Goal: Task Accomplishment & Management: Manage account settings

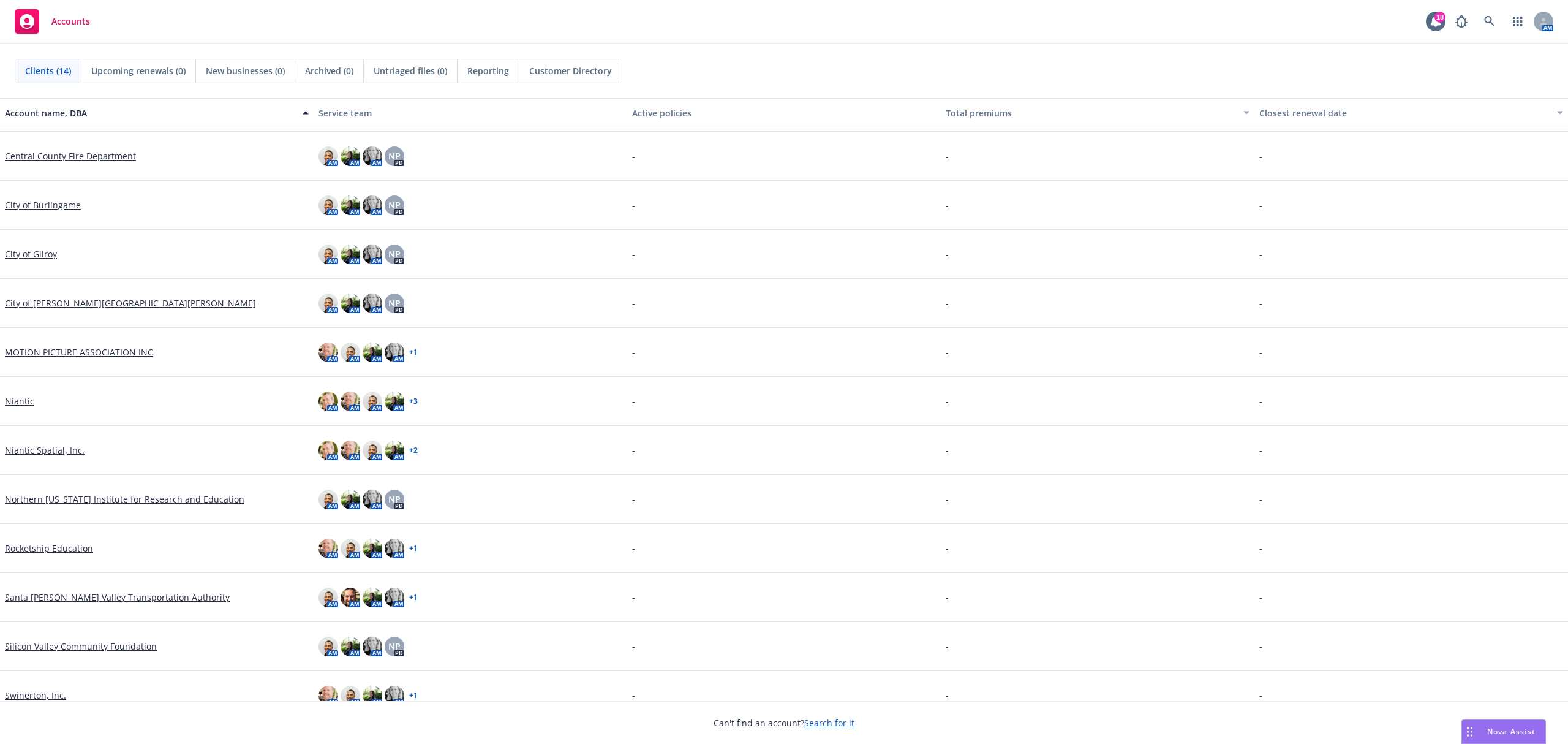
scroll to position [112, 0]
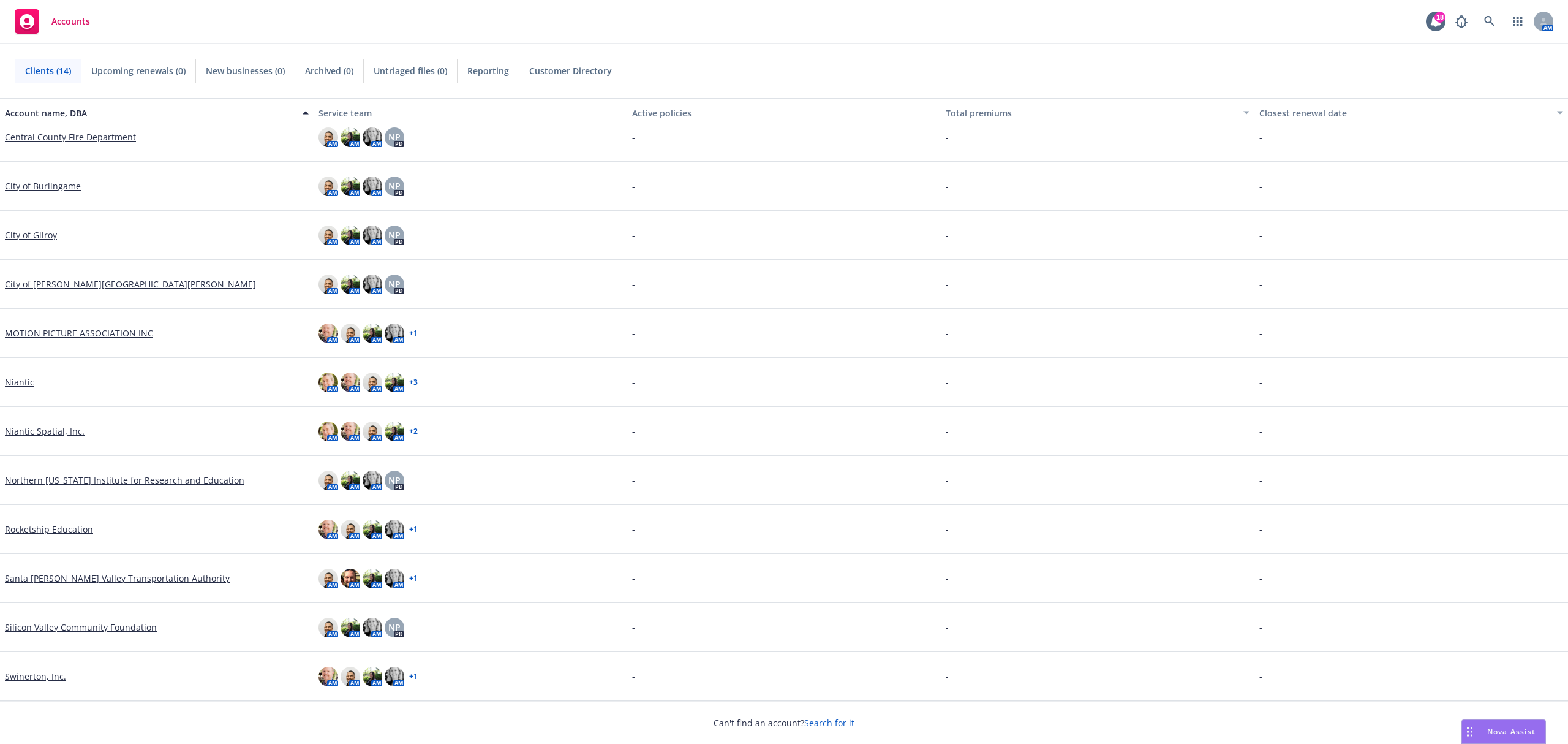
click at [84, 333] on link "MOTION PICTURE ASSOCIATION INC" at bounding box center [79, 332] width 148 height 13
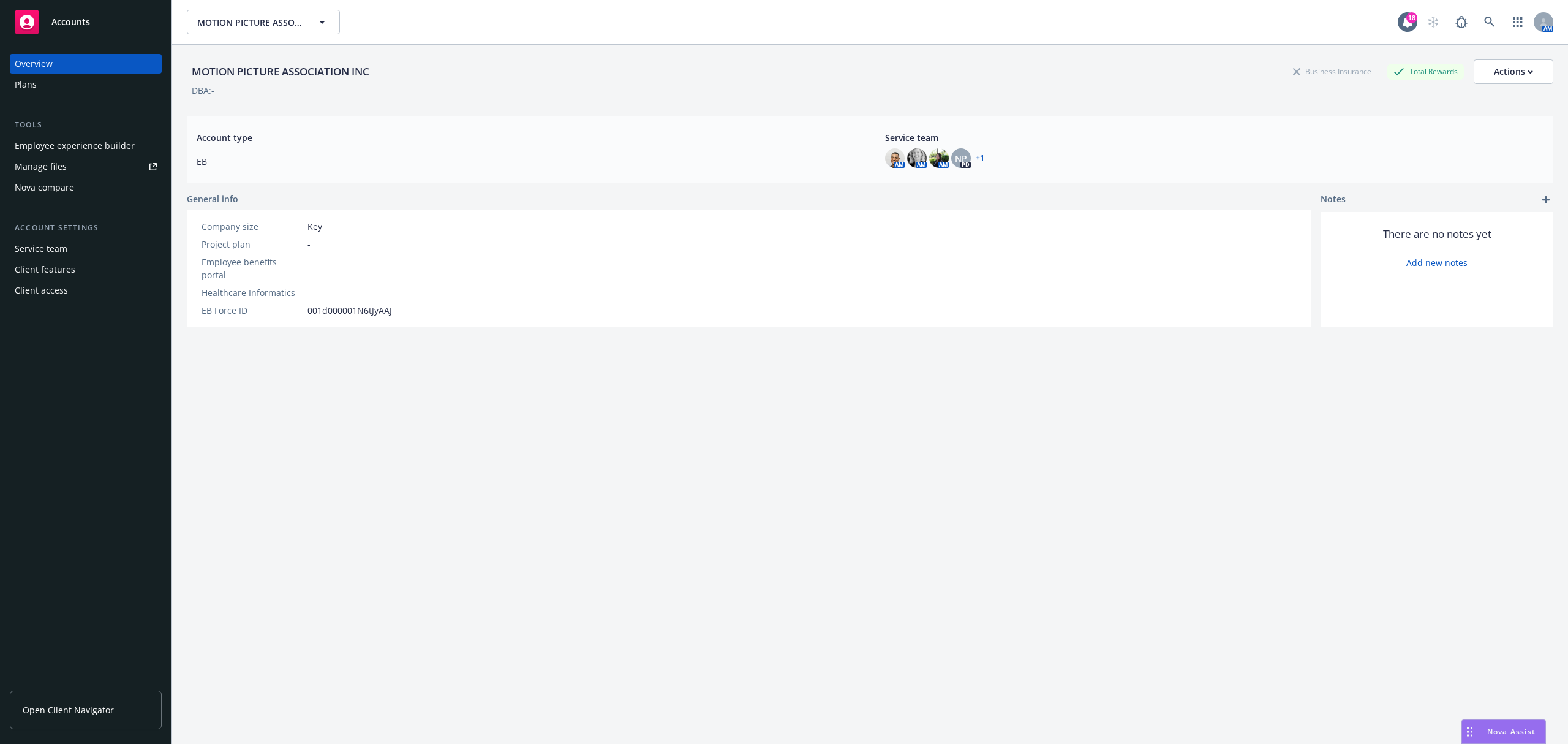
click at [59, 172] on div "Manage files" at bounding box center [40, 167] width 52 height 20
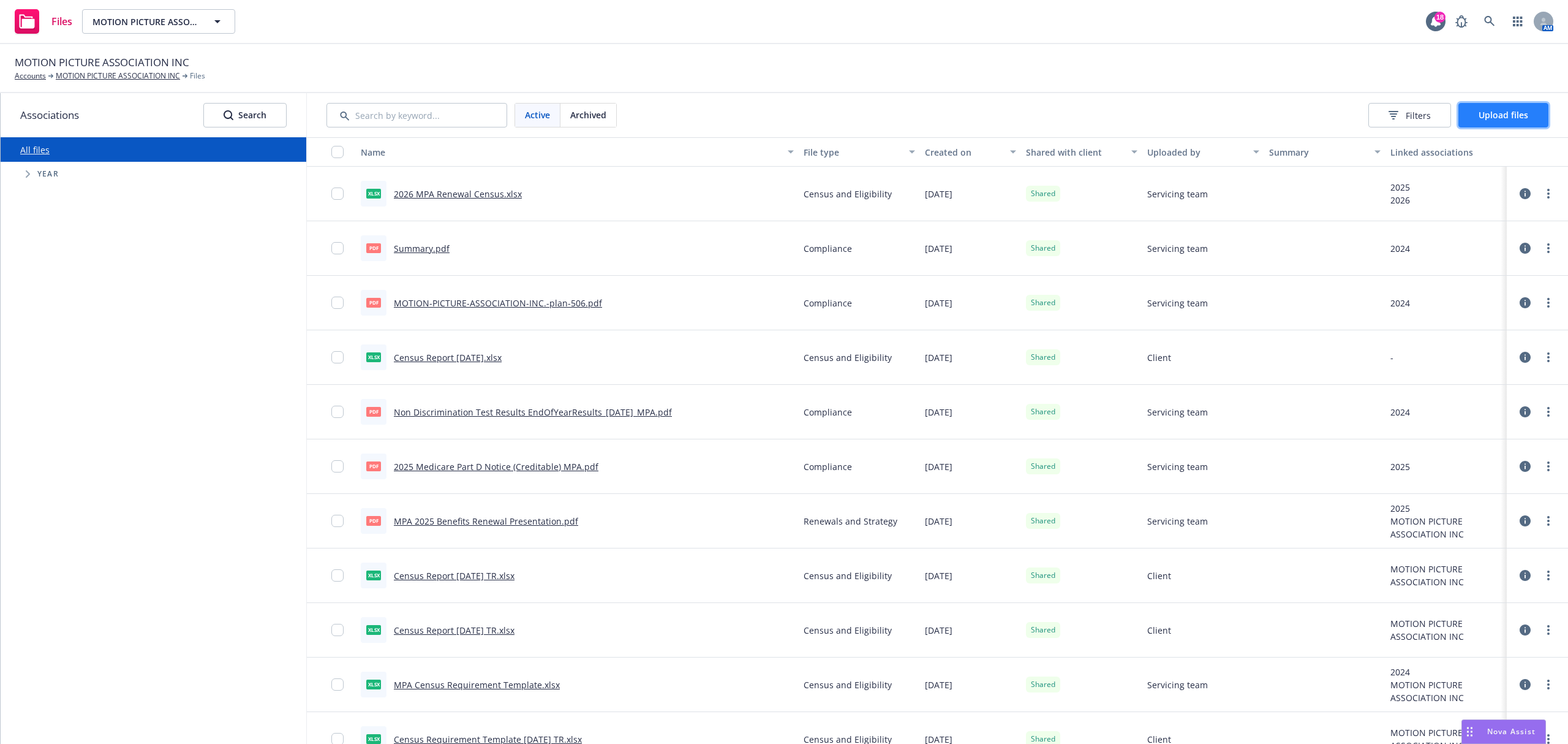
click at [1493, 119] on span "Upload files" at bounding box center [1503, 115] width 49 height 12
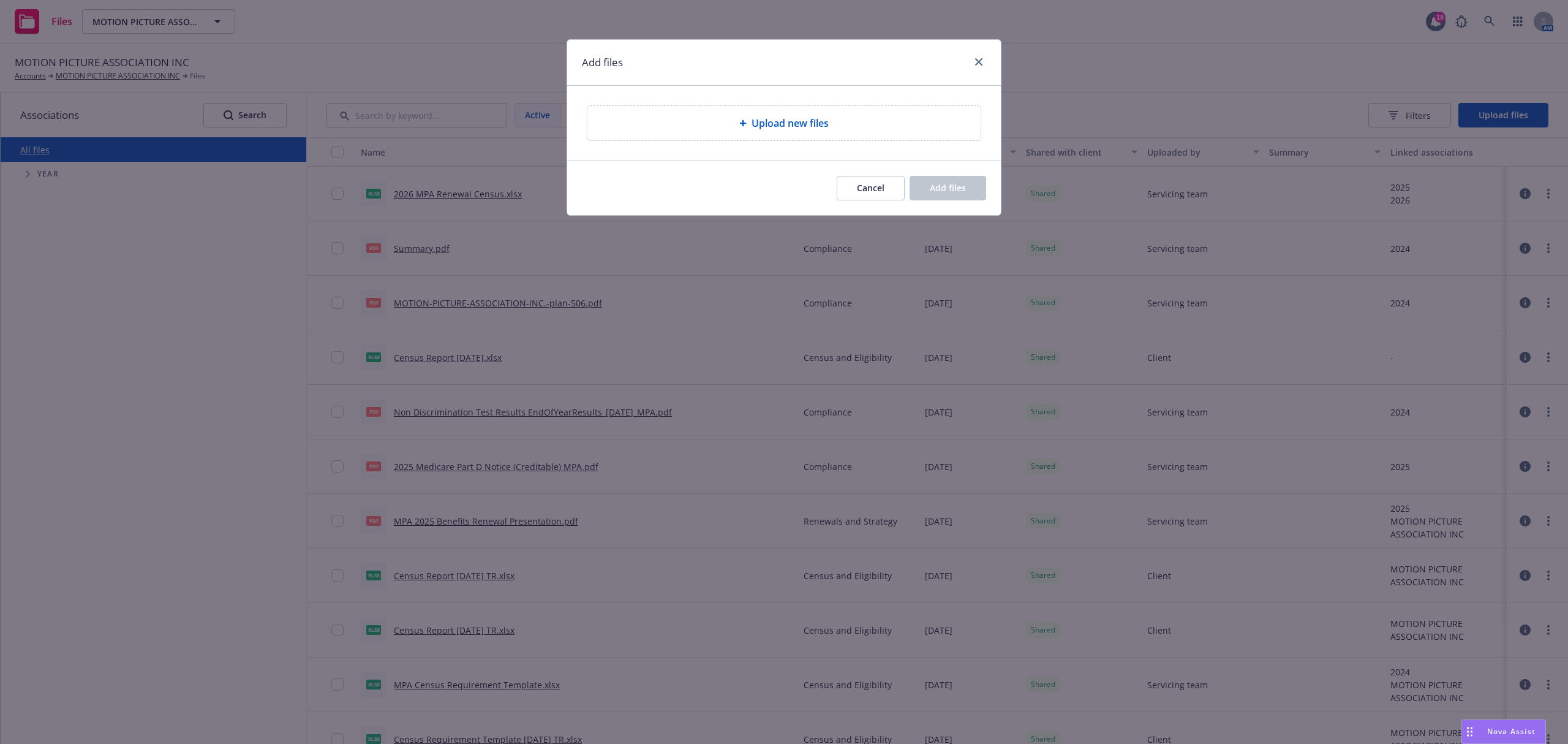
click at [942, 124] on div "Upload new files" at bounding box center [783, 123] width 373 height 15
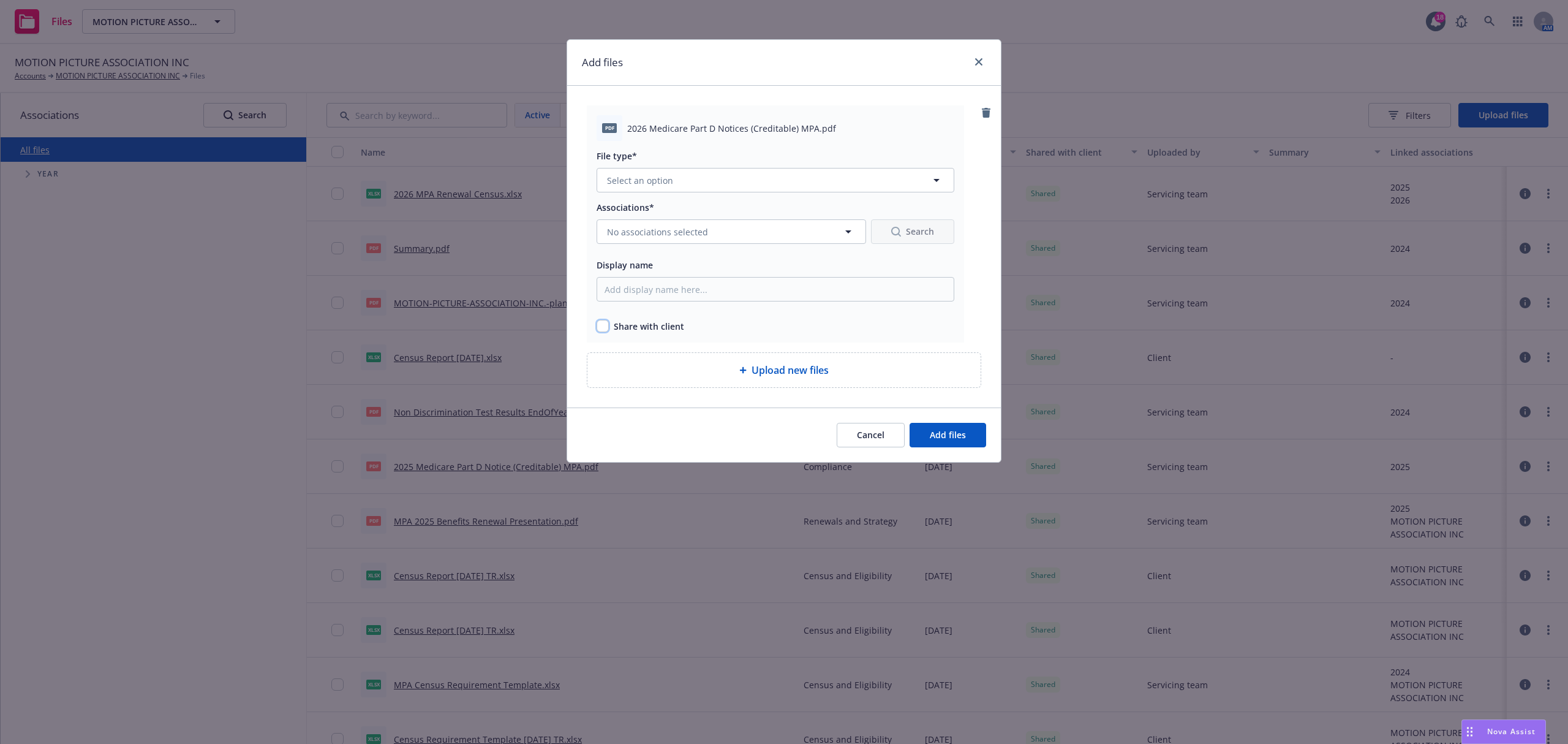
click at [603, 320] on input "checkbox" at bounding box center [603, 326] width 12 height 12
checkbox input "true"
click at [690, 184] on button "Select an option" at bounding box center [775, 179] width 358 height 25
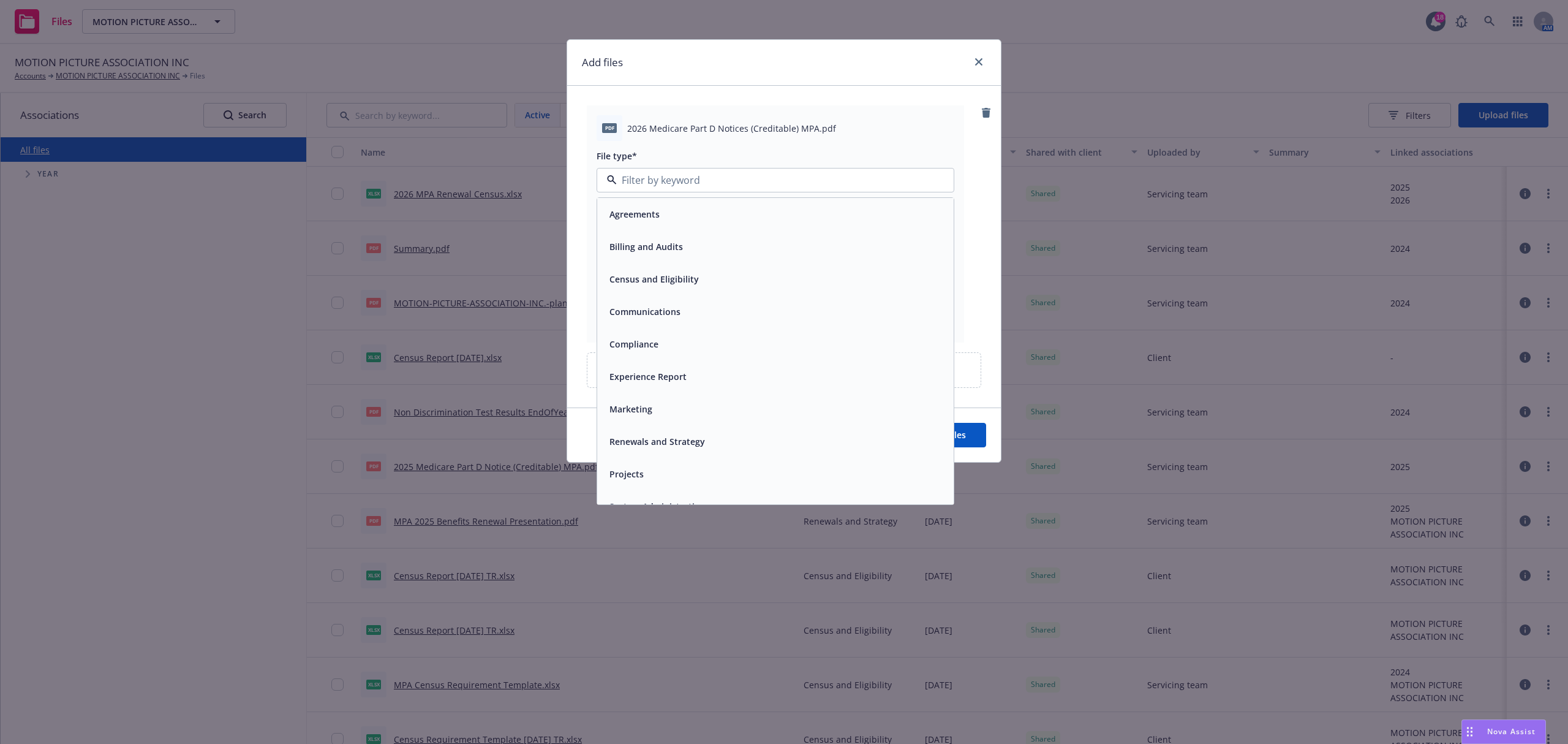
click at [663, 336] on div "Compliance" at bounding box center [775, 344] width 342 height 18
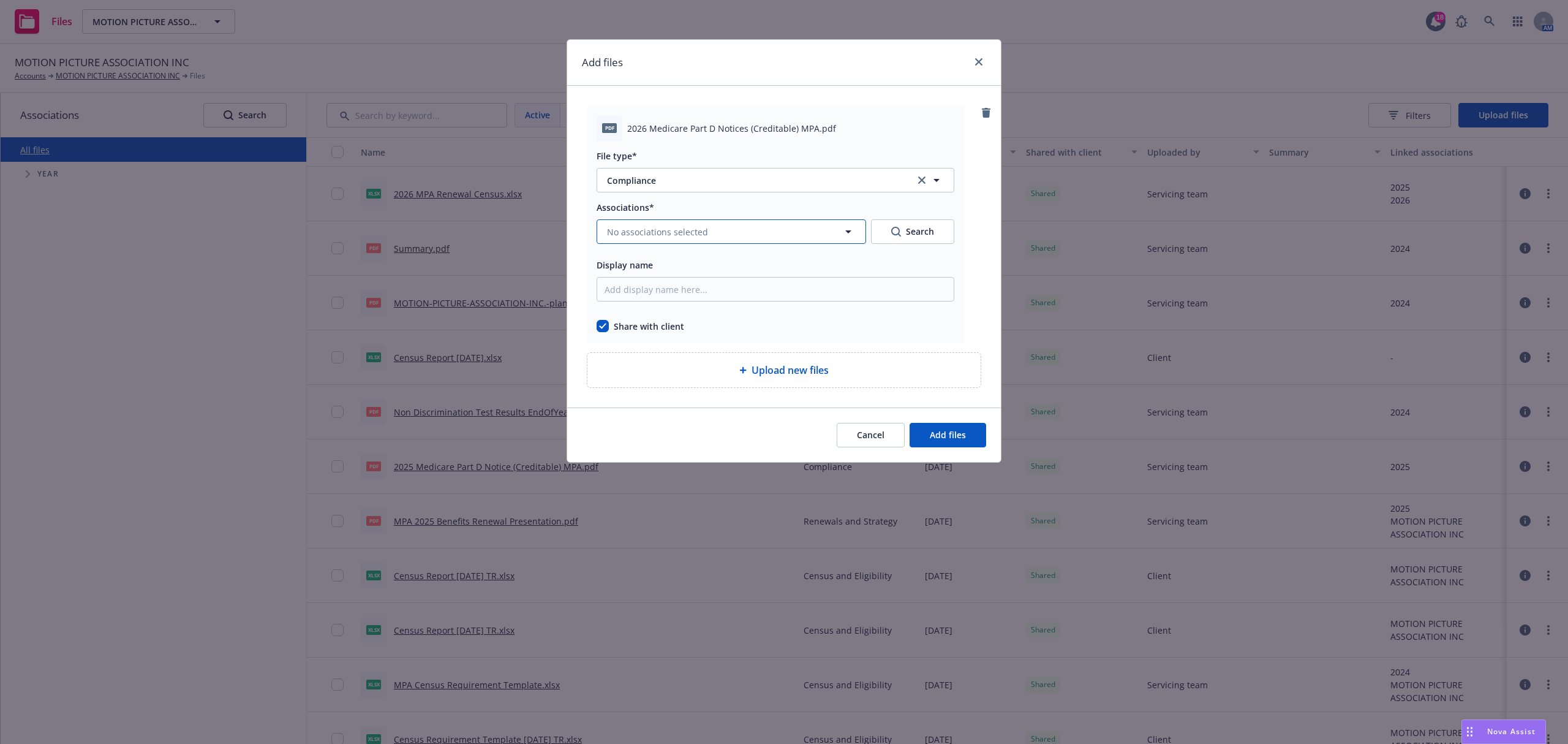
click at [670, 228] on span "No associations selected" at bounding box center [657, 232] width 101 height 13
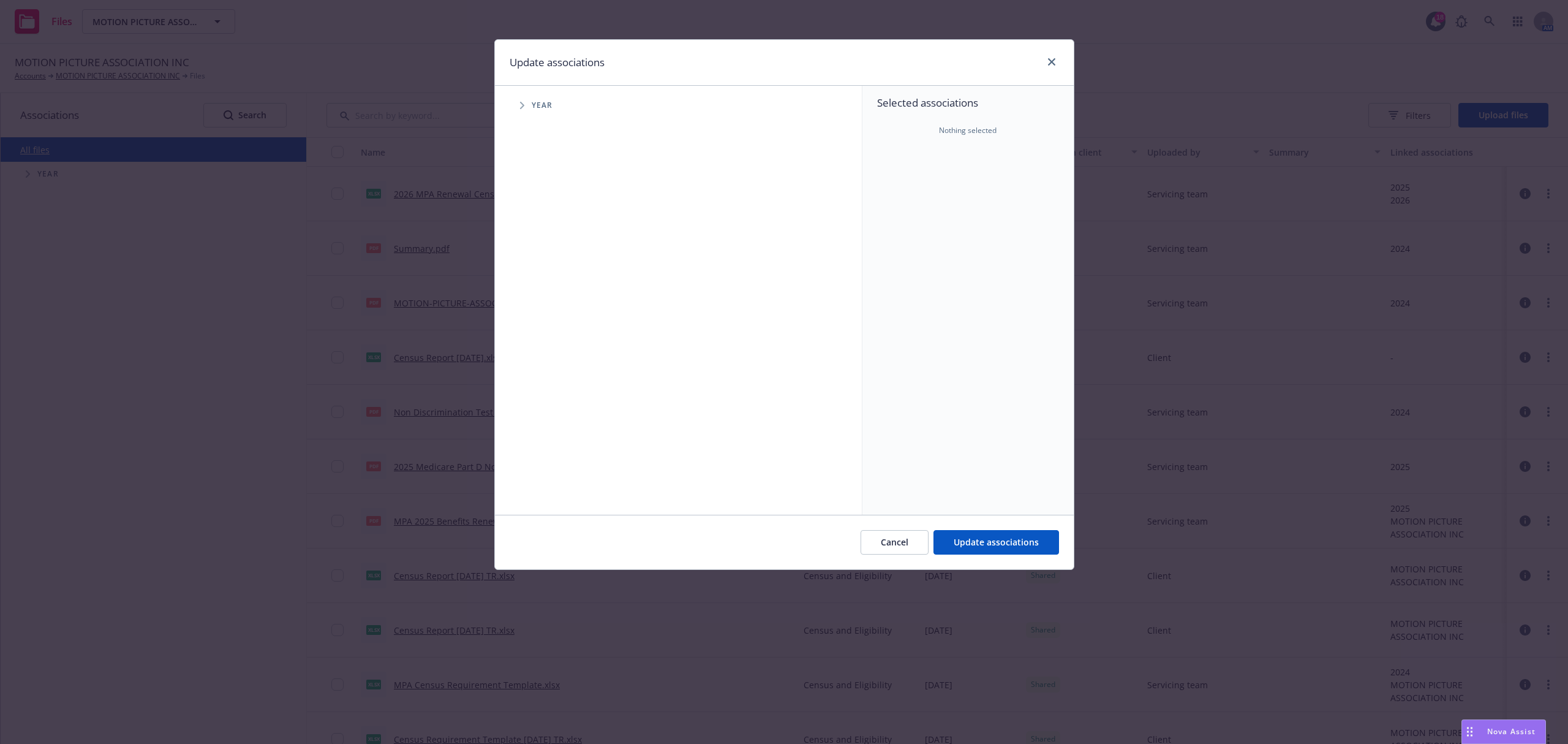
click at [532, 111] on div "Year" at bounding box center [685, 105] width 355 height 25
click at [514, 111] on span "Tree Example" at bounding box center [522, 105] width 20 height 20
click at [554, 297] on input "Tree Example" at bounding box center [553, 302] width 12 height 12
checkbox input "true"
click at [976, 539] on span "Update associations" at bounding box center [996, 542] width 85 height 12
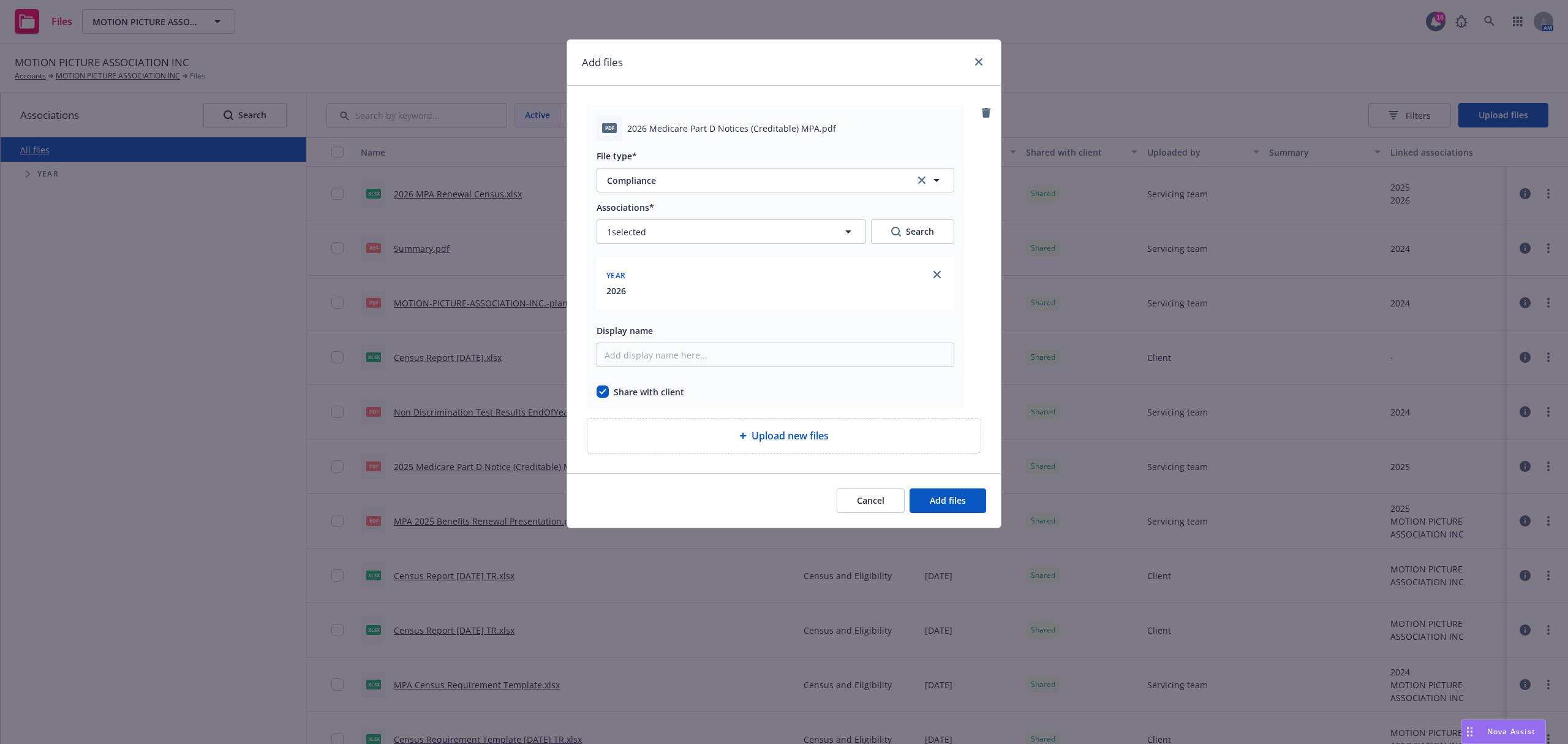
click at [941, 484] on div "Cancel Add files" at bounding box center [784, 500] width 433 height 54
click at [944, 498] on span "Add files" at bounding box center [947, 501] width 36 height 12
